Goal: Find contact information: Find contact information

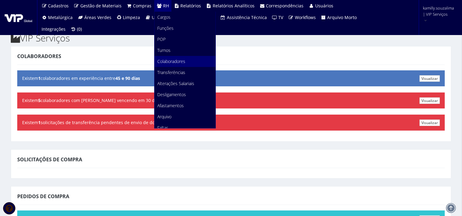
click at [177, 62] on span "Colaboradores" at bounding box center [172, 61] width 28 height 6
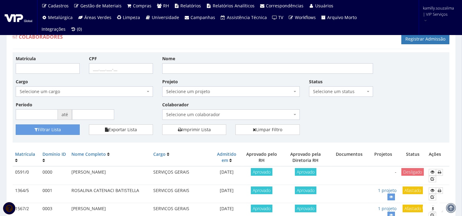
click at [206, 113] on span "Selecione um colaborador" at bounding box center [229, 115] width 126 height 6
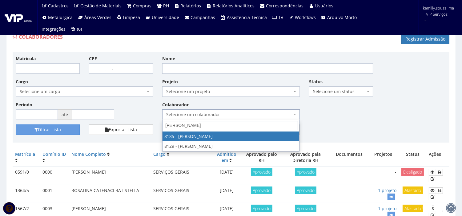
type input "[PERSON_NAME]"
select select "4096"
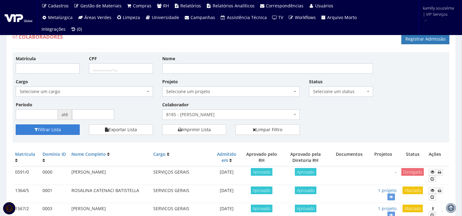
click at [68, 129] on button "Filtrar Lista" at bounding box center [48, 130] width 64 height 10
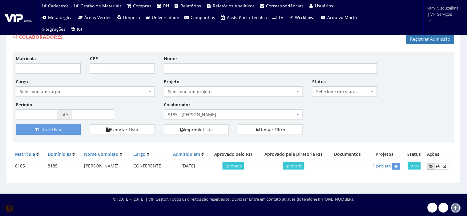
click at [433, 167] on icon at bounding box center [431, 166] width 4 height 4
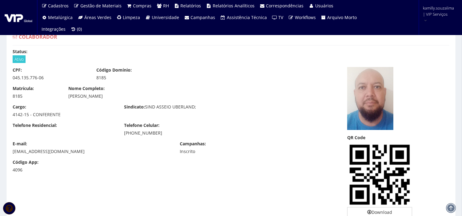
drag, startPoint x: 158, startPoint y: 134, endPoint x: 118, endPoint y: 136, distance: 40.1
click at [118, 136] on div "Telefone Residencial: Telefone Celular: (34) 99653-1876" at bounding box center [175, 132] width 335 height 18
copy div "(34) 99653-1876"
click at [156, 160] on div "Código App: 4096" at bounding box center [175, 168] width 335 height 18
drag, startPoint x: 164, startPoint y: 135, endPoint x: 123, endPoint y: 136, distance: 41.3
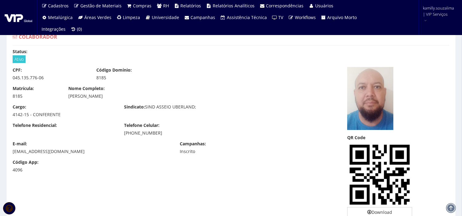
click at [123, 136] on div "Telefone Residencial: Telefone Celular: (34) 99653-1876" at bounding box center [175, 132] width 335 height 18
copy div "(34) 99653-1876"
drag, startPoint x: 140, startPoint y: 96, endPoint x: 66, endPoint y: 98, distance: 74.2
click at [66, 98] on div "Nome Completo: CLAUDIO APARECIDO SANTIAGO" at bounding box center [175, 93] width 223 height 14
copy div "CLAUDIO APARECIDO SANTIAGO"
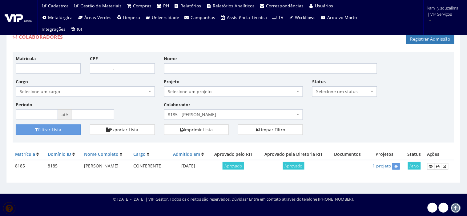
click at [239, 117] on span "8185 - [PERSON_NAME]" at bounding box center [231, 115] width 127 height 6
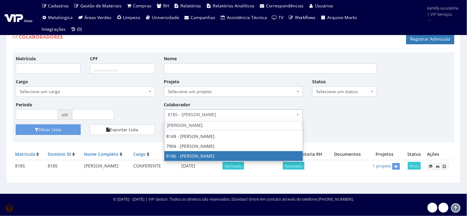
type input "lucas"
select select "4098"
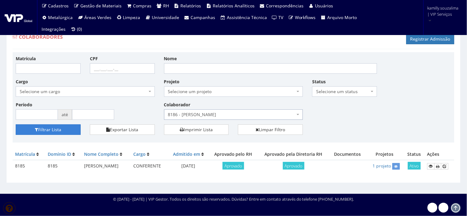
click at [58, 128] on button "Filtrar Lista" at bounding box center [48, 130] width 65 height 10
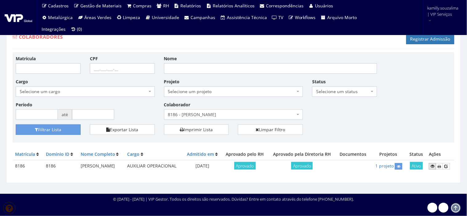
click at [433, 168] on icon at bounding box center [433, 166] width 4 height 4
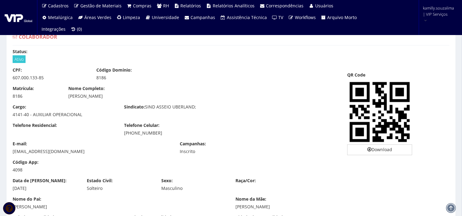
drag, startPoint x: 133, startPoint y: 131, endPoint x: 122, endPoint y: 136, distance: 12.1
click at [122, 136] on div "Telefone Celular: [PHONE_NUMBER]" at bounding box center [174, 130] width 111 height 14
copy div "[PHONE_NUMBER]"
drag, startPoint x: 124, startPoint y: 97, endPoint x: 66, endPoint y: 100, distance: 58.9
click at [66, 100] on div "Matrícula: 8186 Nome Completo: [PERSON_NAME]" at bounding box center [175, 95] width 335 height 18
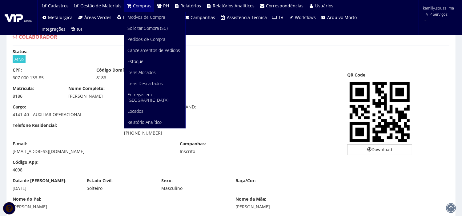
copy div "[PERSON_NAME]"
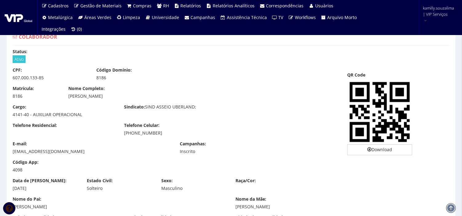
drag, startPoint x: 79, startPoint y: 126, endPoint x: 102, endPoint y: 123, distance: 23.3
click at [79, 126] on div "Telefone Residencial:" at bounding box center [63, 127] width 111 height 8
drag, startPoint x: 159, startPoint y: 134, endPoint x: 120, endPoint y: 137, distance: 39.5
click at [120, 137] on div "Telefone Residencial: Telefone Celular: [PHONE_NUMBER]" at bounding box center [175, 132] width 335 height 18
copy div "[PHONE_NUMBER]"
